Goal: Information Seeking & Learning: Learn about a topic

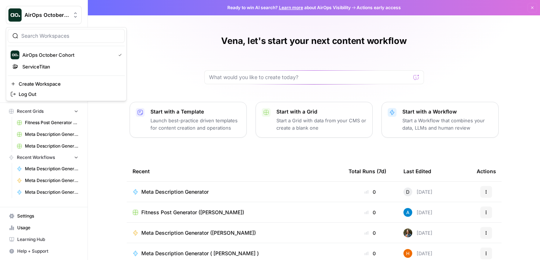
click at [61, 16] on span "AirOps October Cohort" at bounding box center [47, 14] width 44 height 7
click at [172, 42] on div "Vena, let's start your next content workflow Start with a Template Launch best-…" at bounding box center [314, 168] width 452 height 337
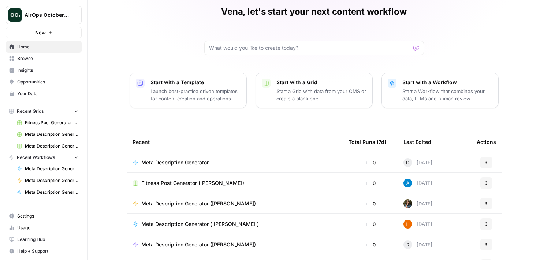
scroll to position [77, 0]
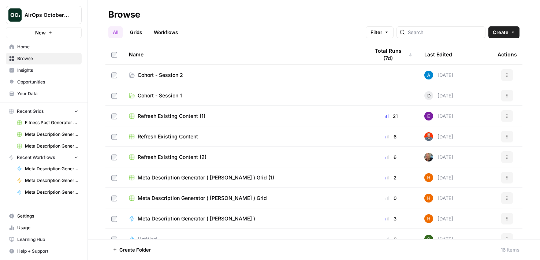
scroll to position [154, 0]
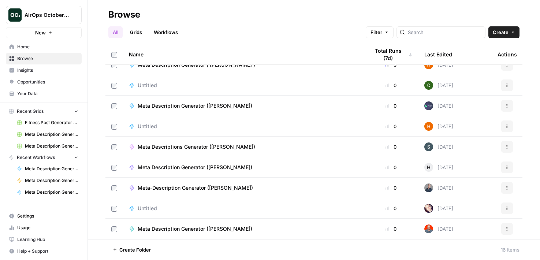
click at [166, 33] on link "Workflows" at bounding box center [165, 32] width 33 height 12
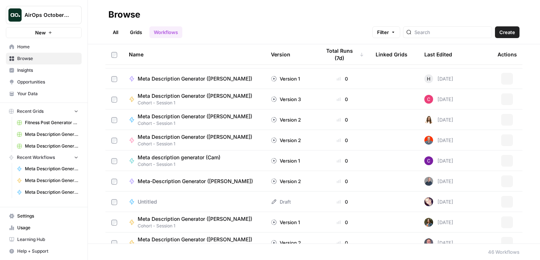
scroll to position [764, 0]
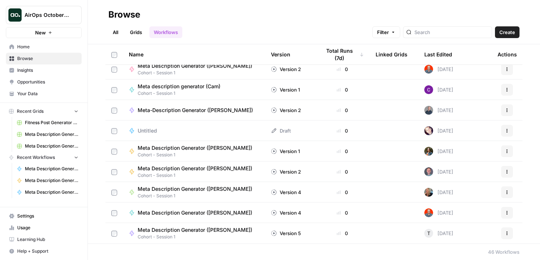
click at [138, 31] on link "Grids" at bounding box center [136, 32] width 21 height 12
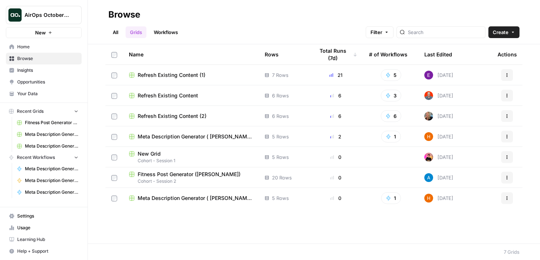
click at [53, 72] on span "Insights" at bounding box center [47, 70] width 61 height 7
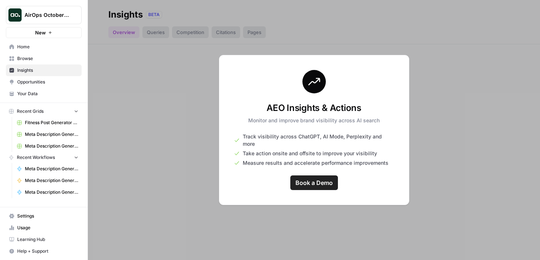
click at [242, 220] on div at bounding box center [314, 130] width 452 height 260
click at [61, 81] on span "Opportunities" at bounding box center [47, 82] width 61 height 7
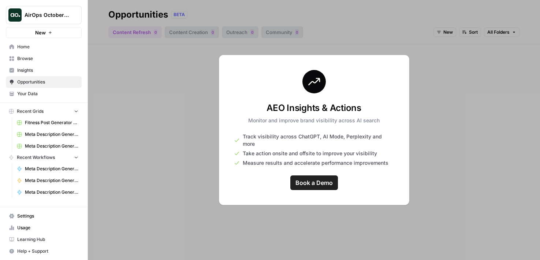
click at [55, 48] on span "Home" at bounding box center [47, 47] width 61 height 7
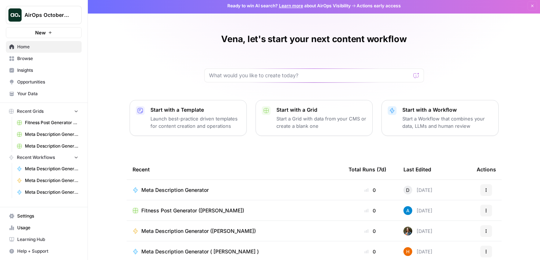
scroll to position [77, 0]
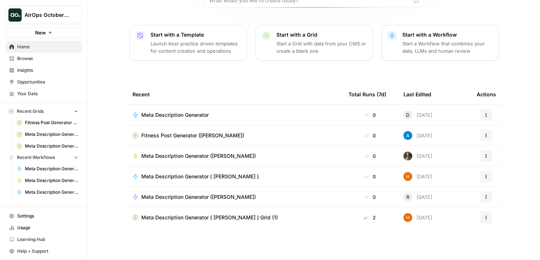
click at [65, 92] on span "Your Data" at bounding box center [47, 93] width 61 height 7
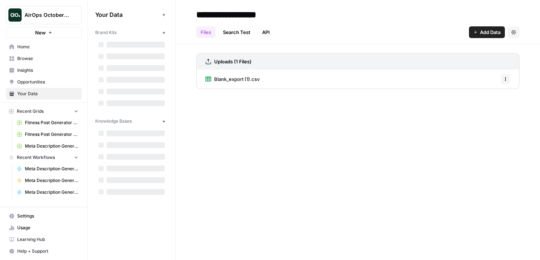
click at [42, 92] on span "Your Data" at bounding box center [47, 93] width 61 height 7
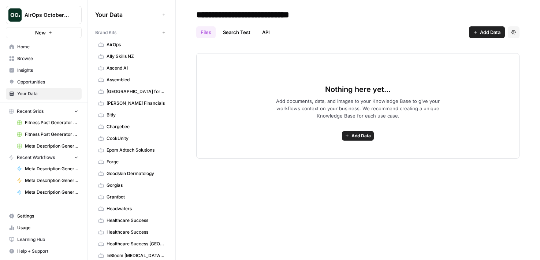
click at [164, 34] on icon "button" at bounding box center [164, 33] width 4 height 4
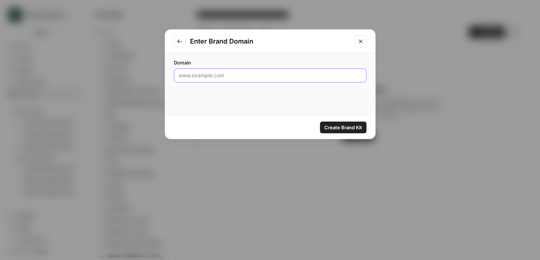
click at [203, 74] on input "Domain" at bounding box center [270, 75] width 183 height 7
paste input "[URL][DOMAIN_NAME]"
type input "[URL][DOMAIN_NAME]"
click at [347, 128] on span "Create Brand Kit" at bounding box center [343, 127] width 38 height 7
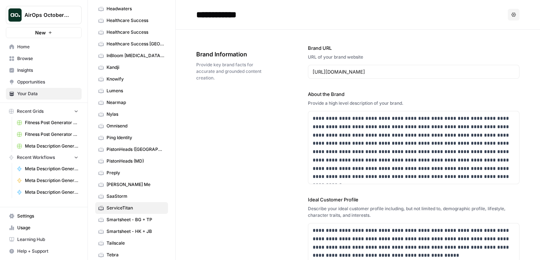
scroll to position [247, 0]
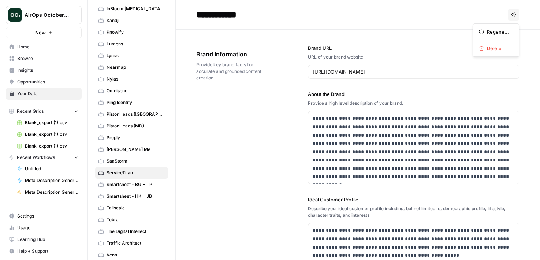
click at [516, 17] on button "Options" at bounding box center [514, 15] width 12 height 12
click at [248, 135] on div "**********" at bounding box center [357, 238] width 323 height 416
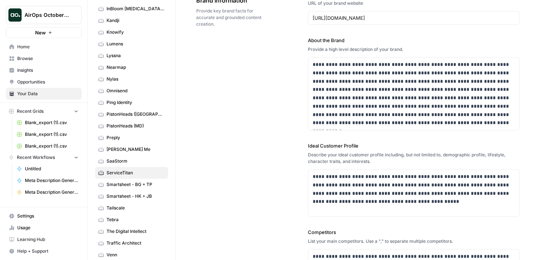
scroll to position [0, 0]
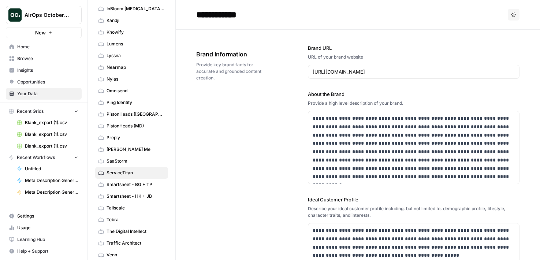
click at [513, 15] on icon "button" at bounding box center [513, 14] width 4 height 4
click at [426, 44] on div "**********" at bounding box center [414, 238] width 212 height 416
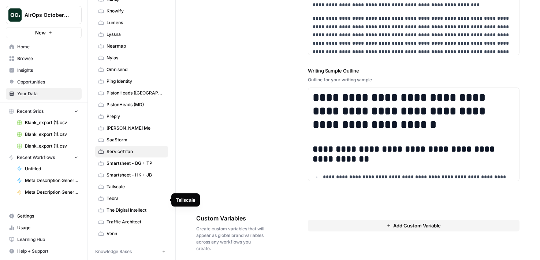
scroll to position [274, 0]
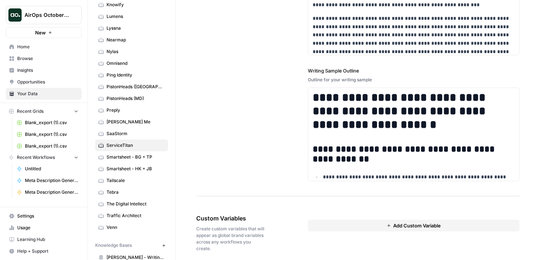
click at [140, 144] on span "ServiceTitan" at bounding box center [136, 145] width 58 height 7
click at [100, 144] on icon at bounding box center [100, 145] width 5 height 5
click at [144, 145] on span "ServiceTitan" at bounding box center [136, 145] width 58 height 7
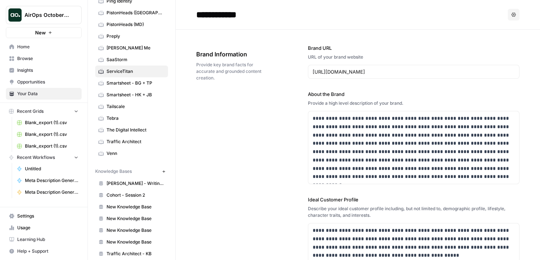
scroll to position [357, 0]
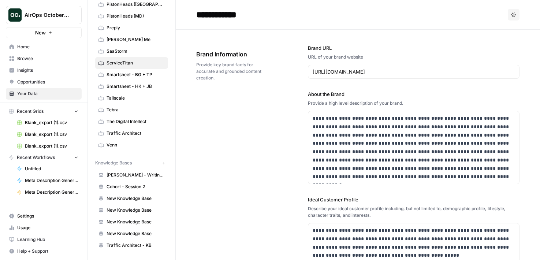
click at [162, 164] on icon "button" at bounding box center [164, 163] width 4 height 4
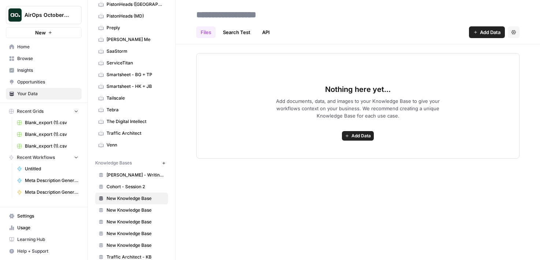
click at [377, 190] on div "Files Search Test API Add Data Settings Nothing here yet... Add documents, data…" at bounding box center [358, 130] width 364 height 260
click at [487, 36] on button "Add Data" at bounding box center [487, 32] width 36 height 12
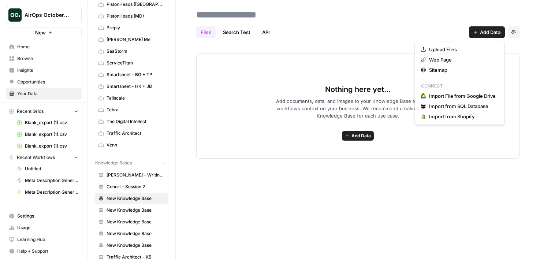
click at [472, 143] on div "Nothing here yet... Add documents, data, and images to your Knowledge Base to g…" at bounding box center [357, 105] width 323 height 105
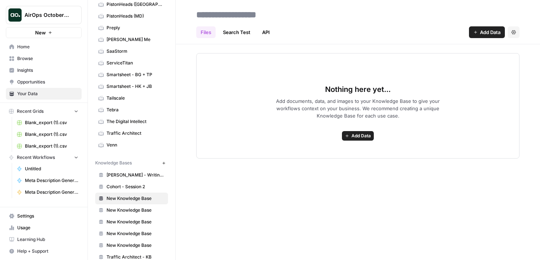
scroll to position [368, 0]
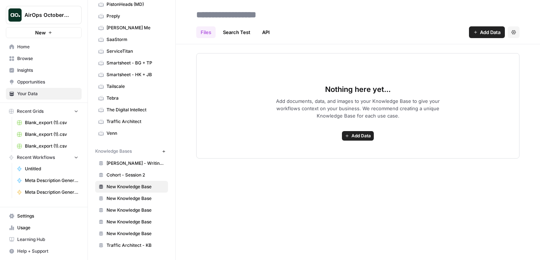
click at [138, 161] on span "Barbara - Writing Guidelines" at bounding box center [136, 163] width 58 height 7
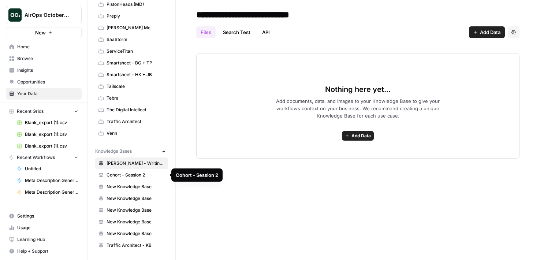
click at [137, 172] on span "Cohort - Session 2" at bounding box center [136, 175] width 58 height 7
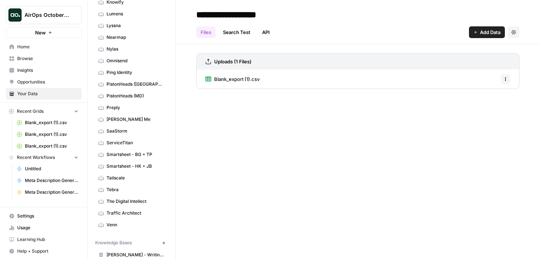
scroll to position [292, 0]
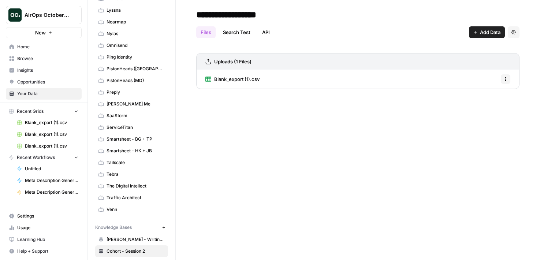
click at [139, 126] on span "ServiceTitan" at bounding box center [136, 127] width 58 height 7
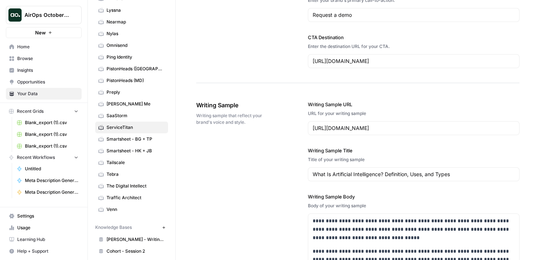
scroll to position [844, 0]
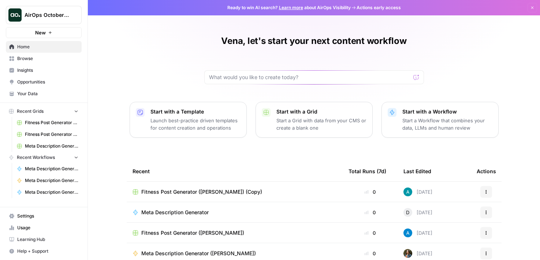
click at [50, 57] on span "Browse" at bounding box center [47, 58] width 61 height 7
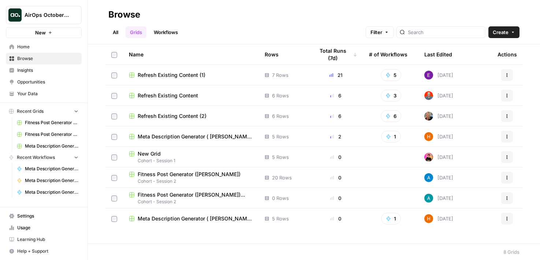
click at [108, 34] on header "Browse All Grids Workflows Filter Create" at bounding box center [314, 22] width 452 height 44
click at [110, 34] on link "All" at bounding box center [115, 32] width 14 height 12
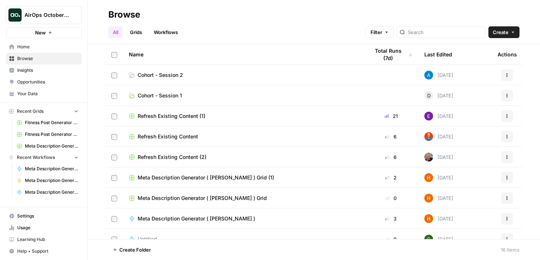
click at [209, 76] on link "Cohort - Session 2" at bounding box center [243, 74] width 229 height 7
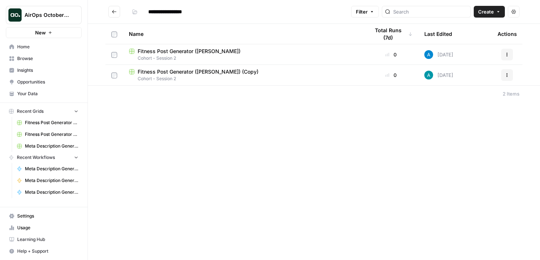
click at [485, 19] on header "**********" at bounding box center [314, 12] width 452 height 24
click at [486, 17] on button "Create" at bounding box center [489, 12] width 31 height 12
click at [456, 146] on div "**********" at bounding box center [314, 130] width 452 height 260
